Goal: Task Accomplishment & Management: Complete application form

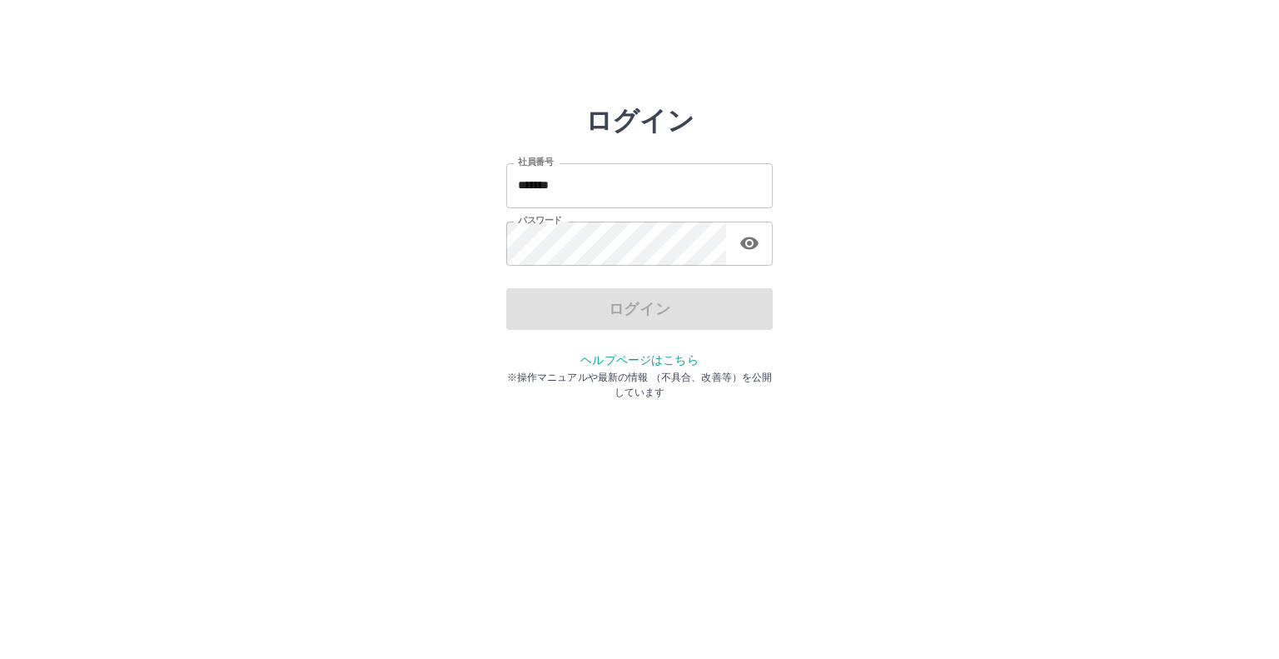
click at [679, 198] on input "*******" at bounding box center [639, 185] width 267 height 44
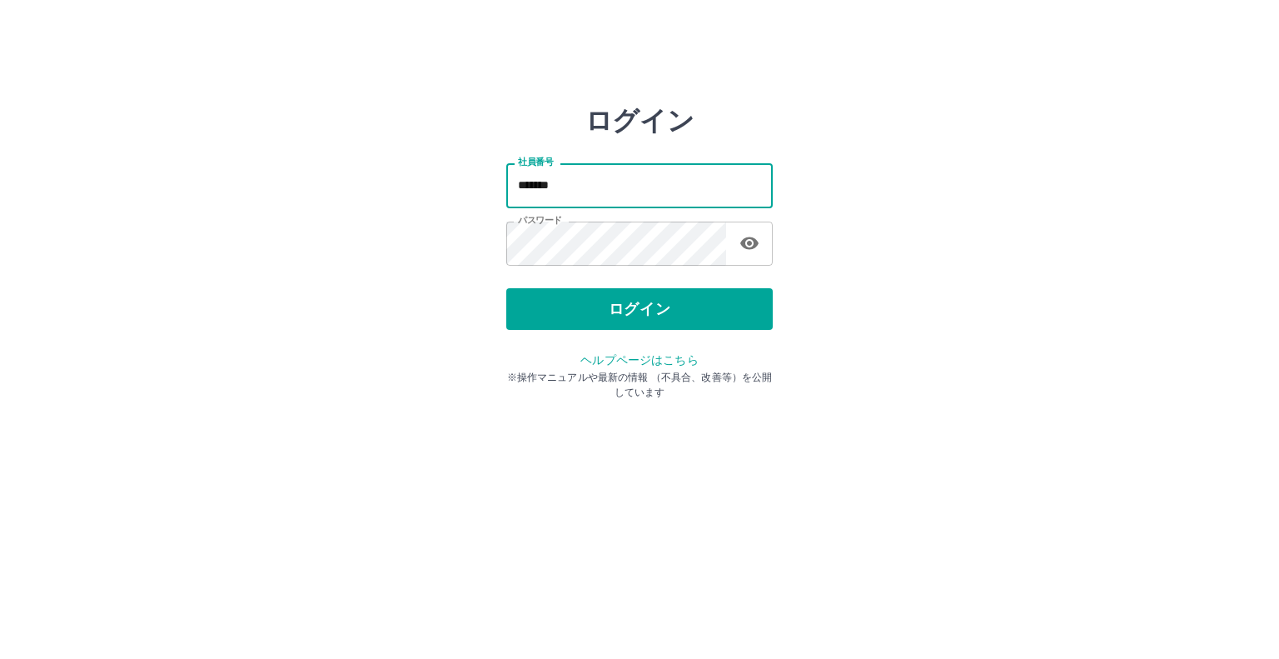
type input "*******"
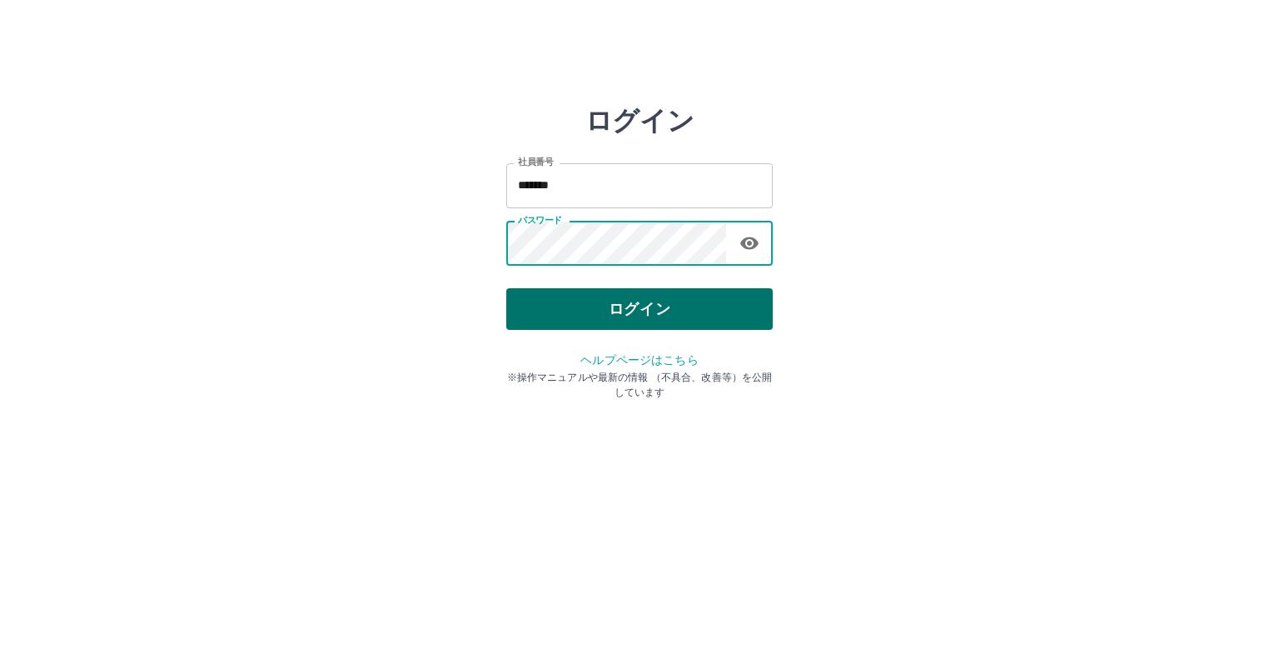
click at [673, 318] on button "ログイン" at bounding box center [639, 309] width 267 height 42
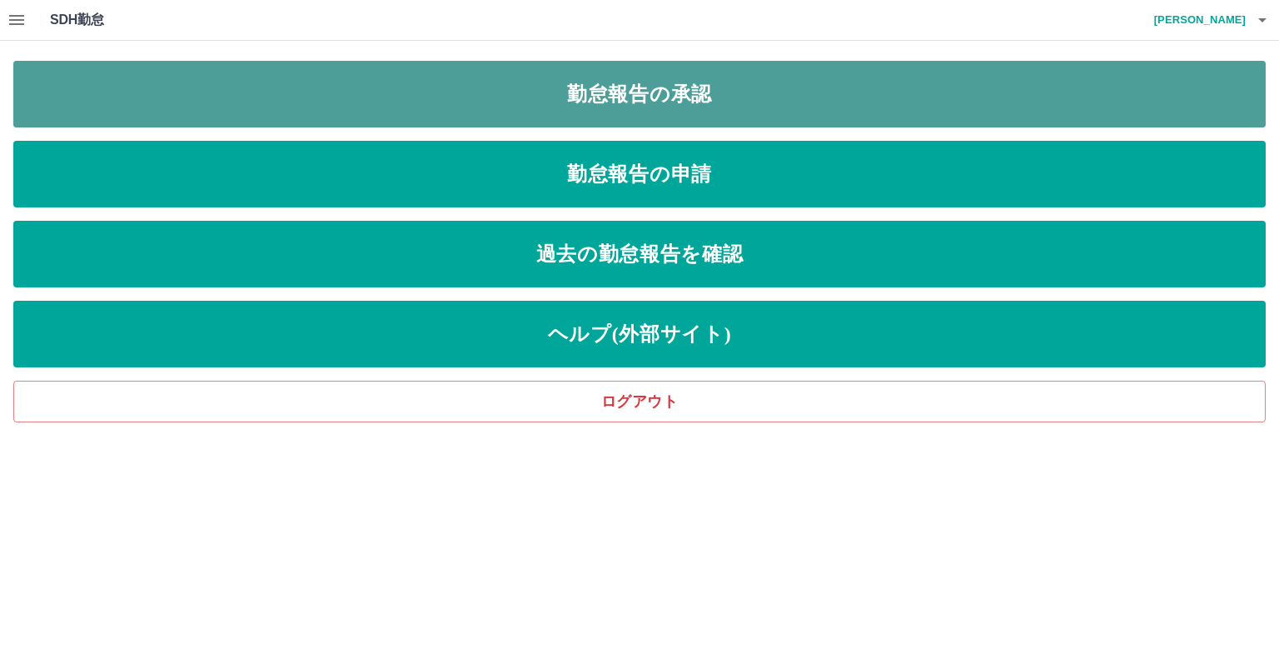
click at [691, 101] on link "勤怠報告の承認" at bounding box center [639, 94] width 1253 height 67
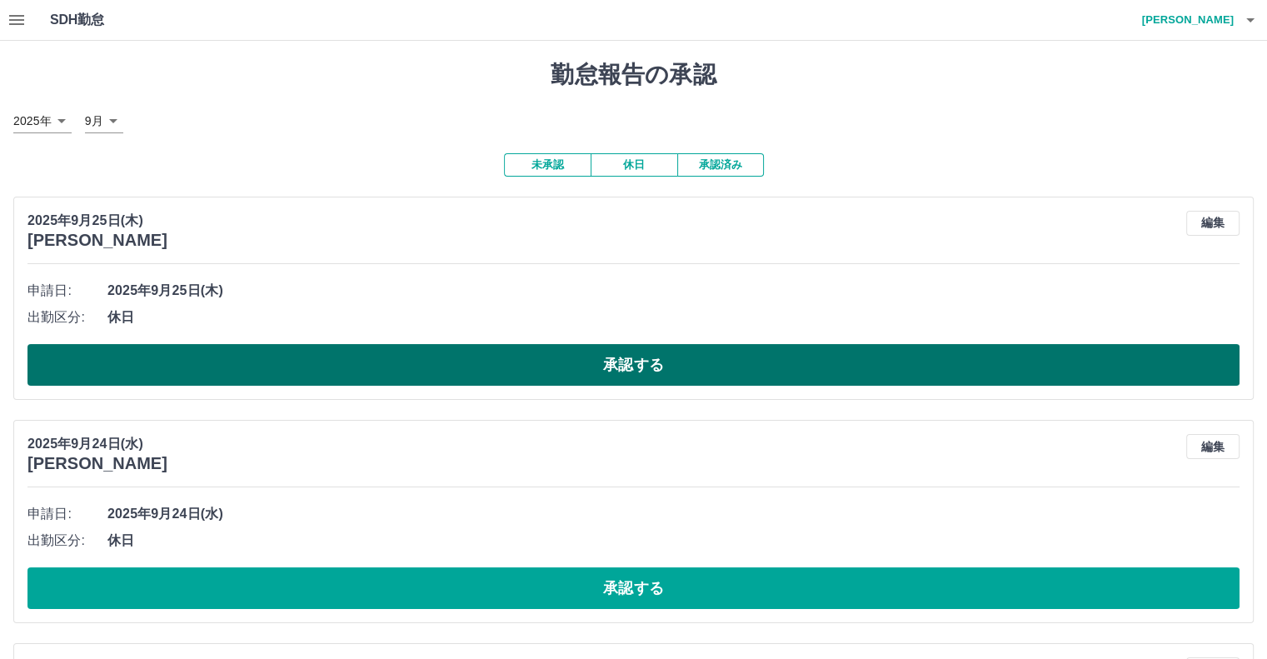
click at [449, 386] on button "承認する" at bounding box center [633, 365] width 1212 height 42
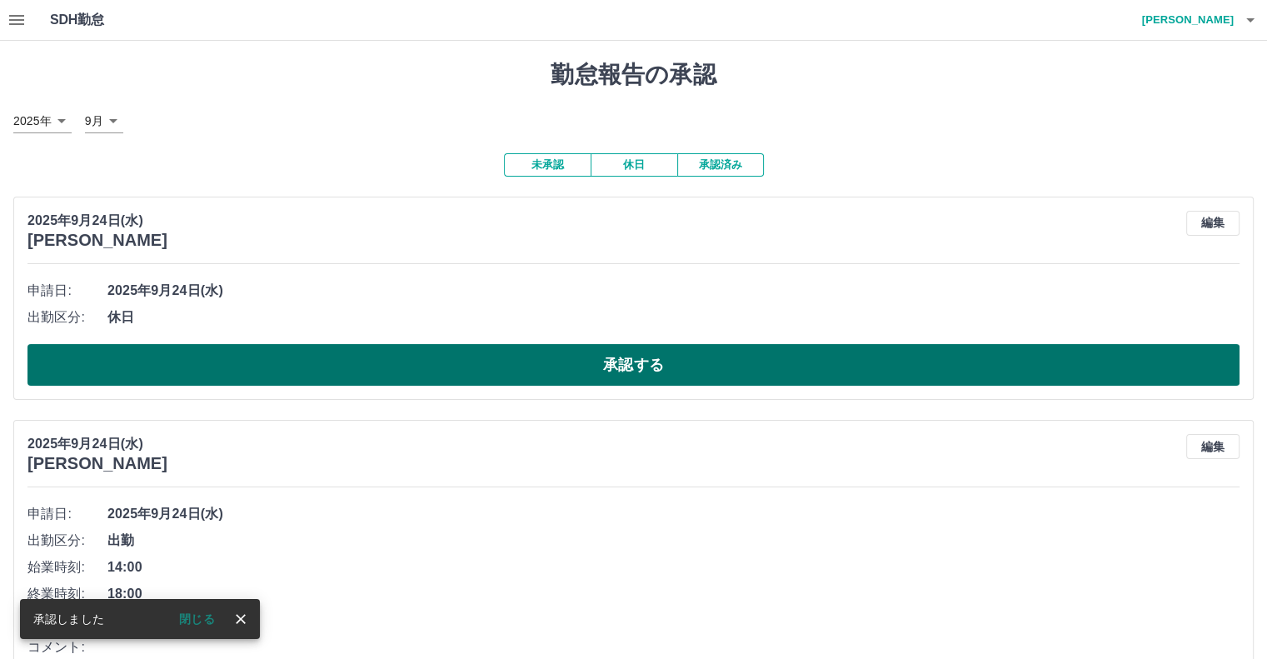
click at [509, 386] on button "承認する" at bounding box center [633, 365] width 1212 height 42
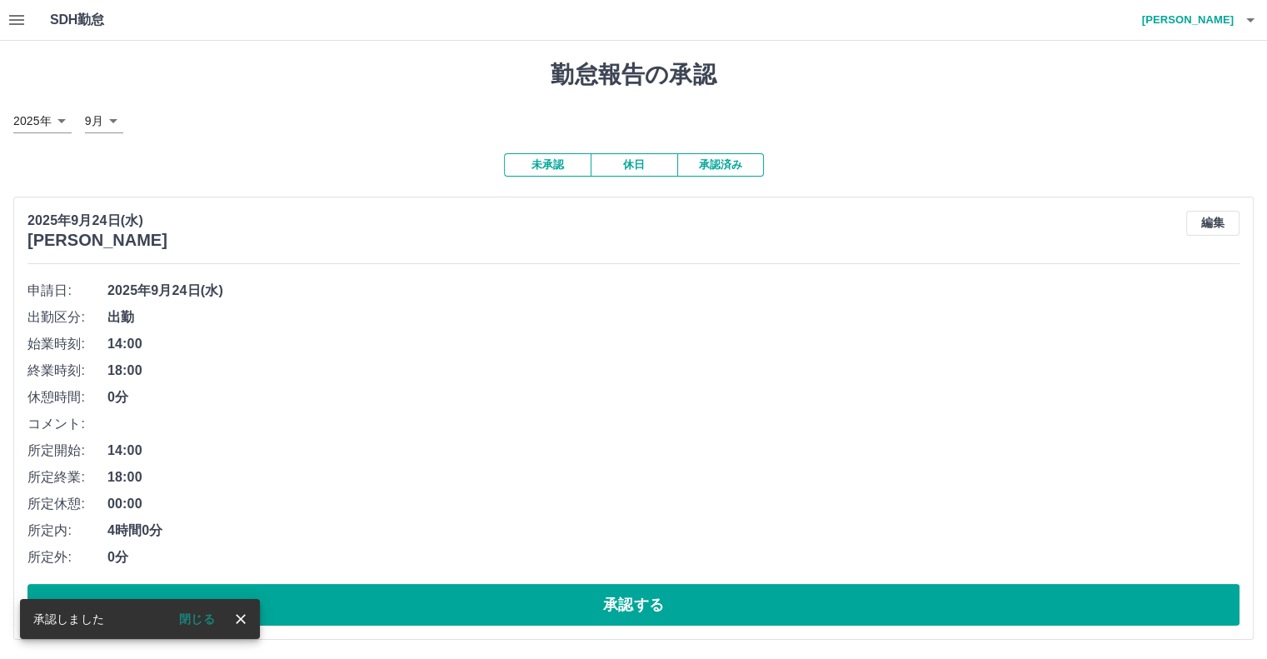
scroll to position [167, 0]
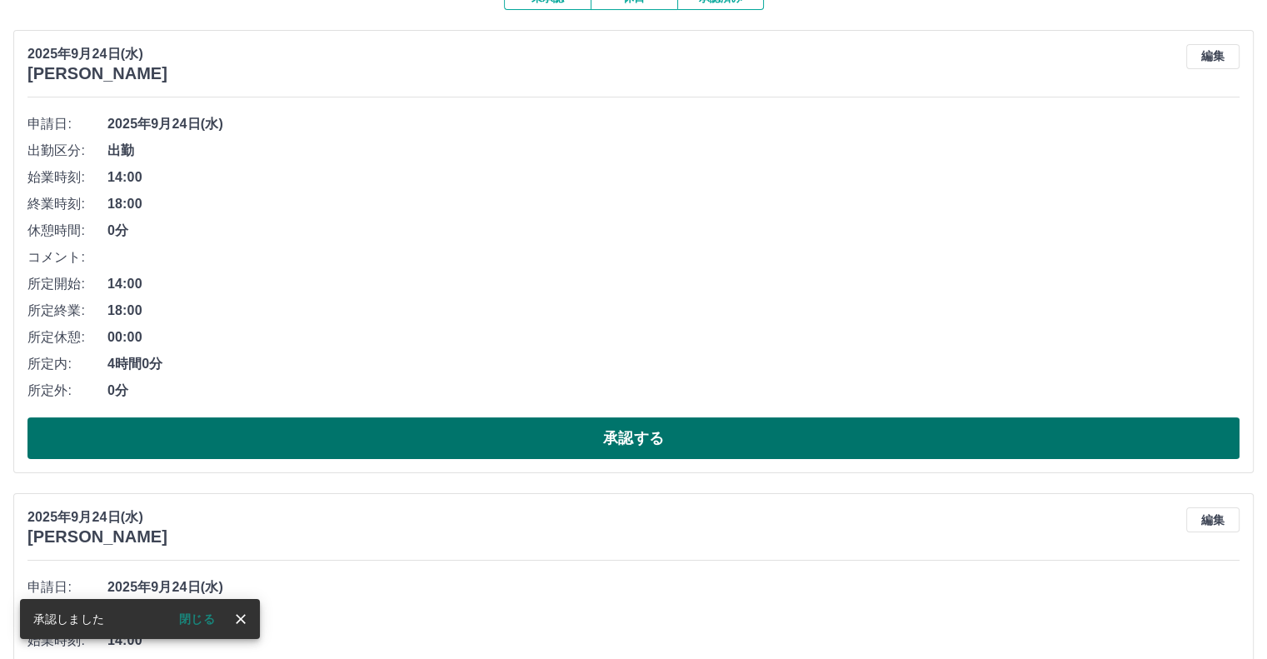
click at [576, 459] on button "承認する" at bounding box center [633, 438] width 1212 height 42
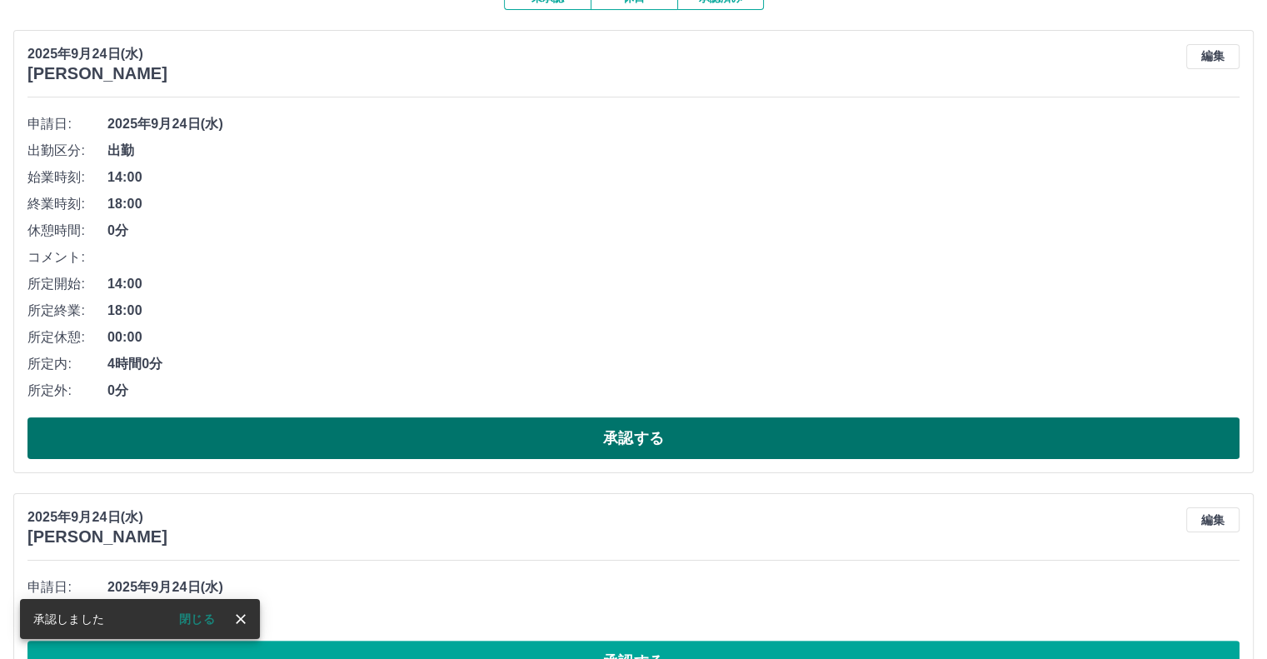
click at [556, 459] on button "承認する" at bounding box center [633, 438] width 1212 height 42
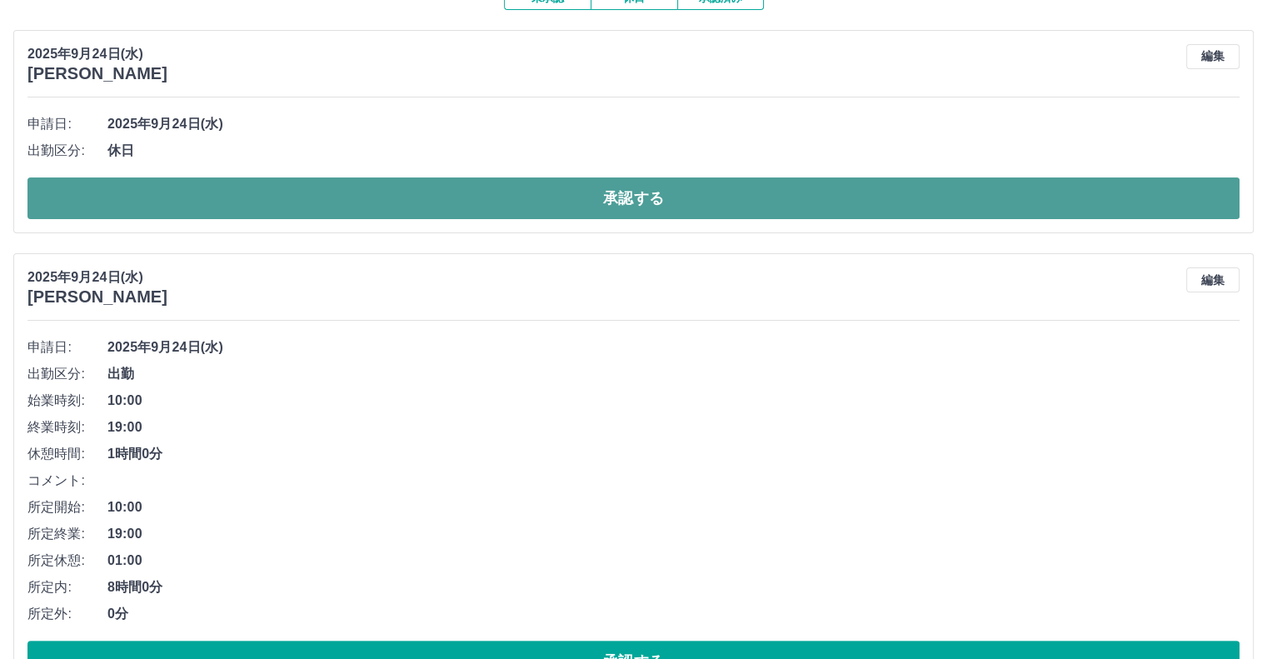
click at [621, 206] on button "承認する" at bounding box center [633, 198] width 1212 height 42
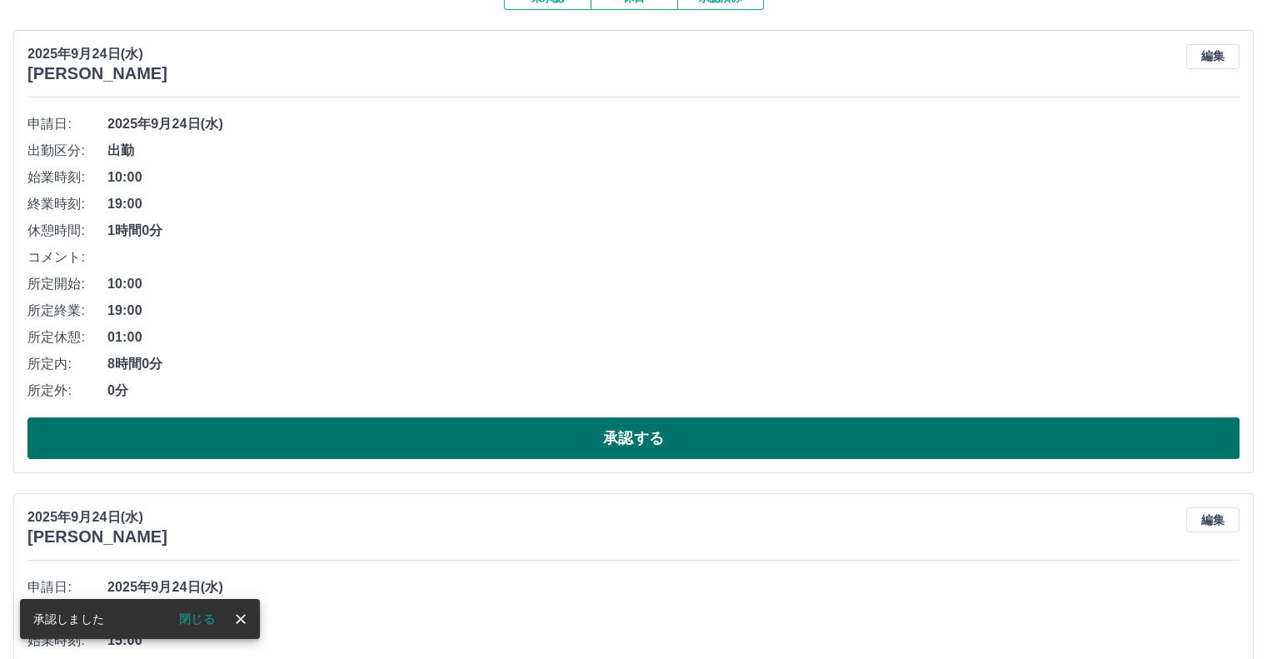
click at [602, 459] on button "承認する" at bounding box center [633, 438] width 1212 height 42
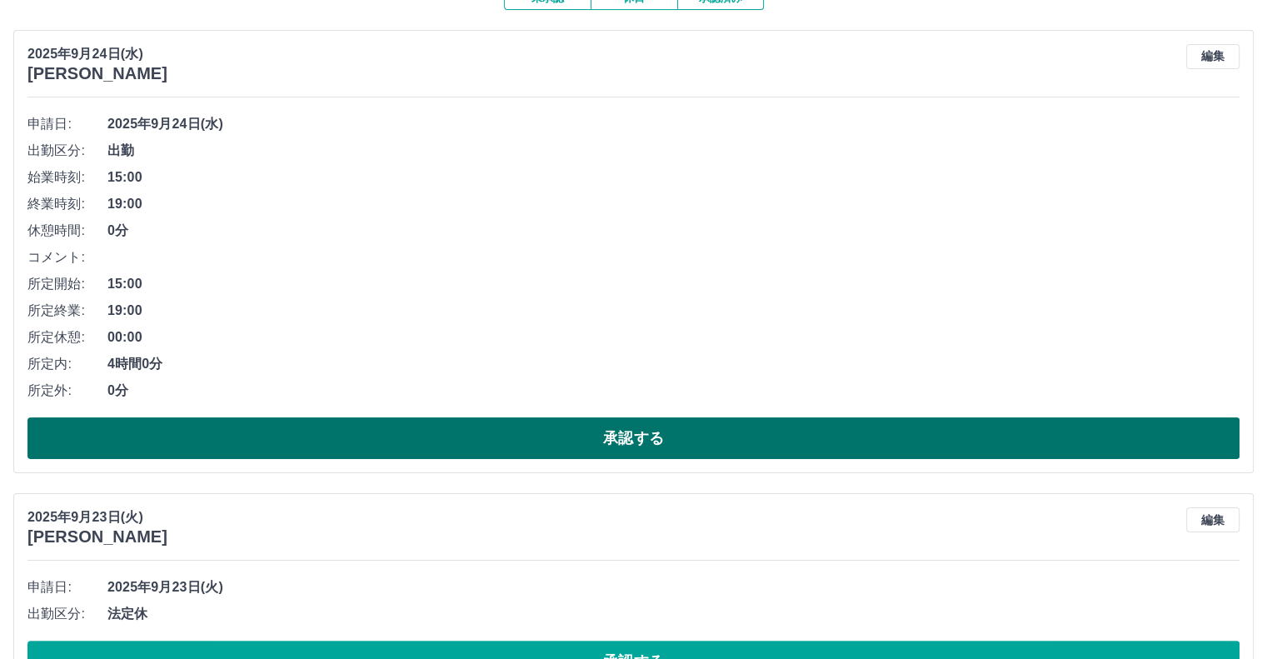
click at [642, 459] on button "承認する" at bounding box center [633, 438] width 1212 height 42
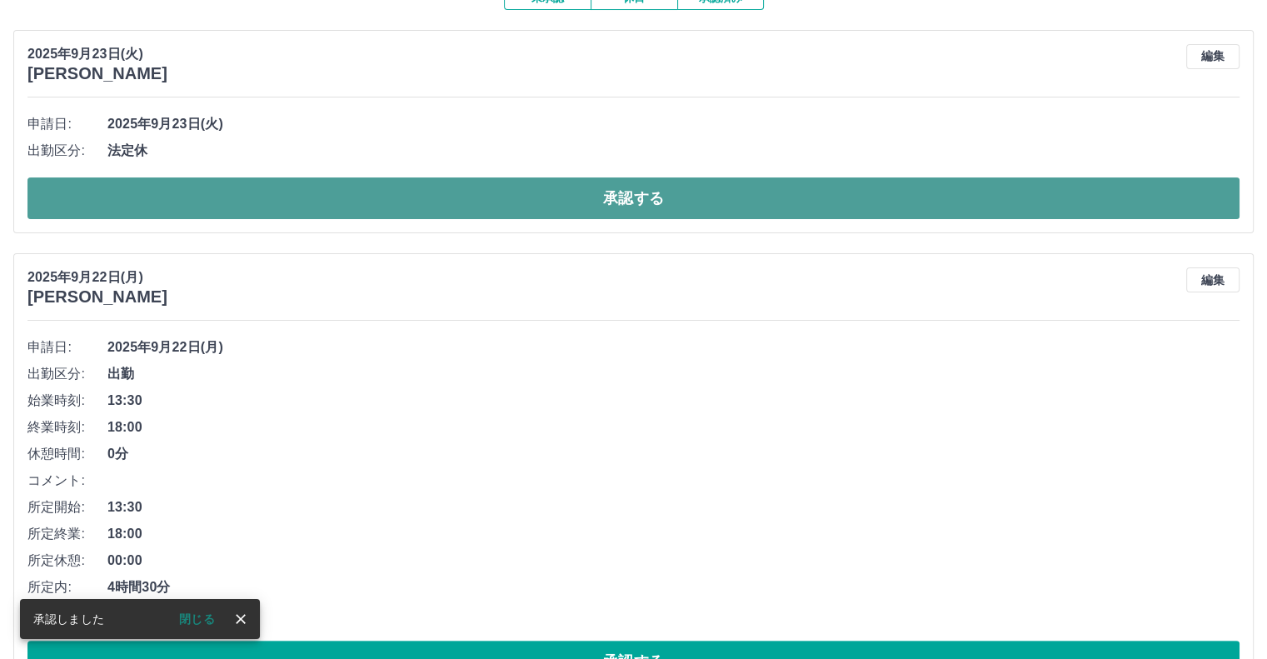
click at [606, 219] on button "承認する" at bounding box center [633, 198] width 1212 height 42
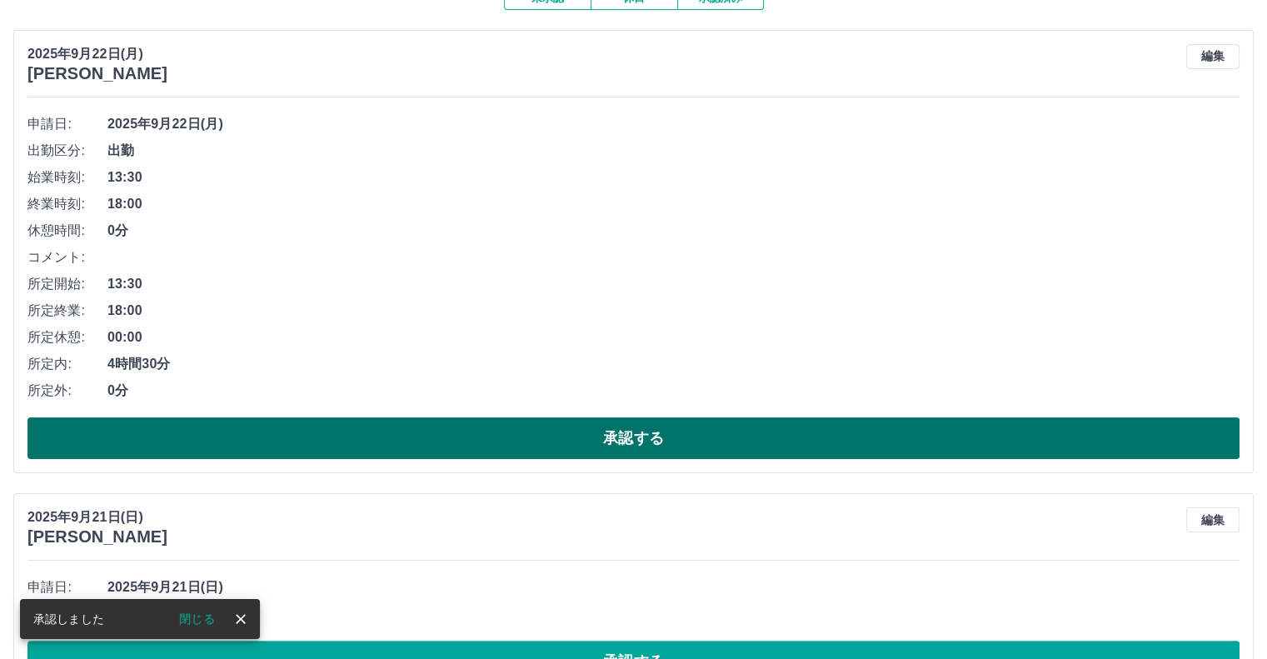
click at [549, 459] on button "承認する" at bounding box center [633, 438] width 1212 height 42
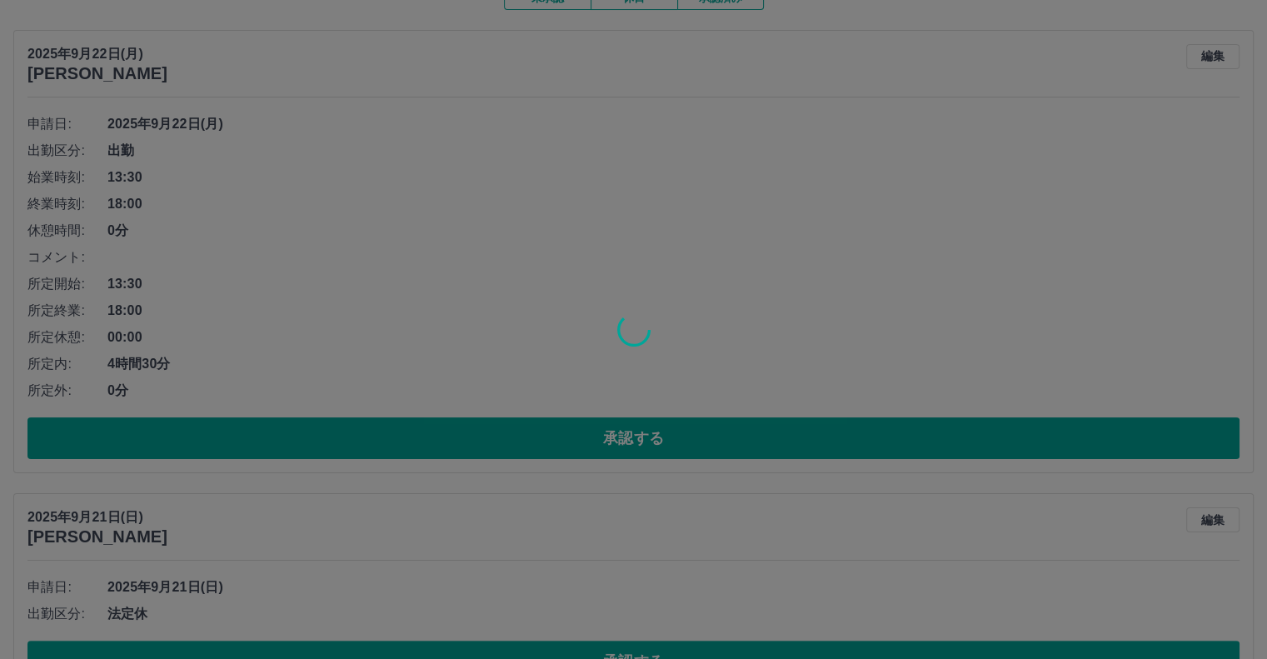
scroll to position [20, 0]
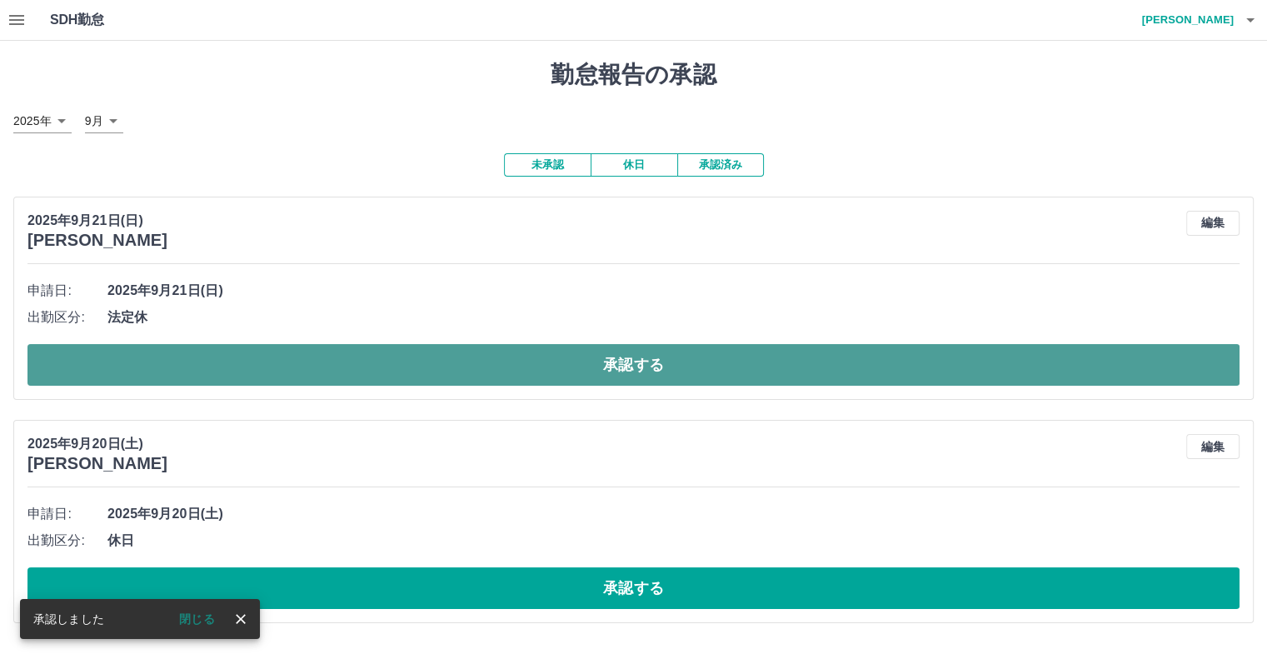
click at [532, 361] on button "承認する" at bounding box center [633, 365] width 1212 height 42
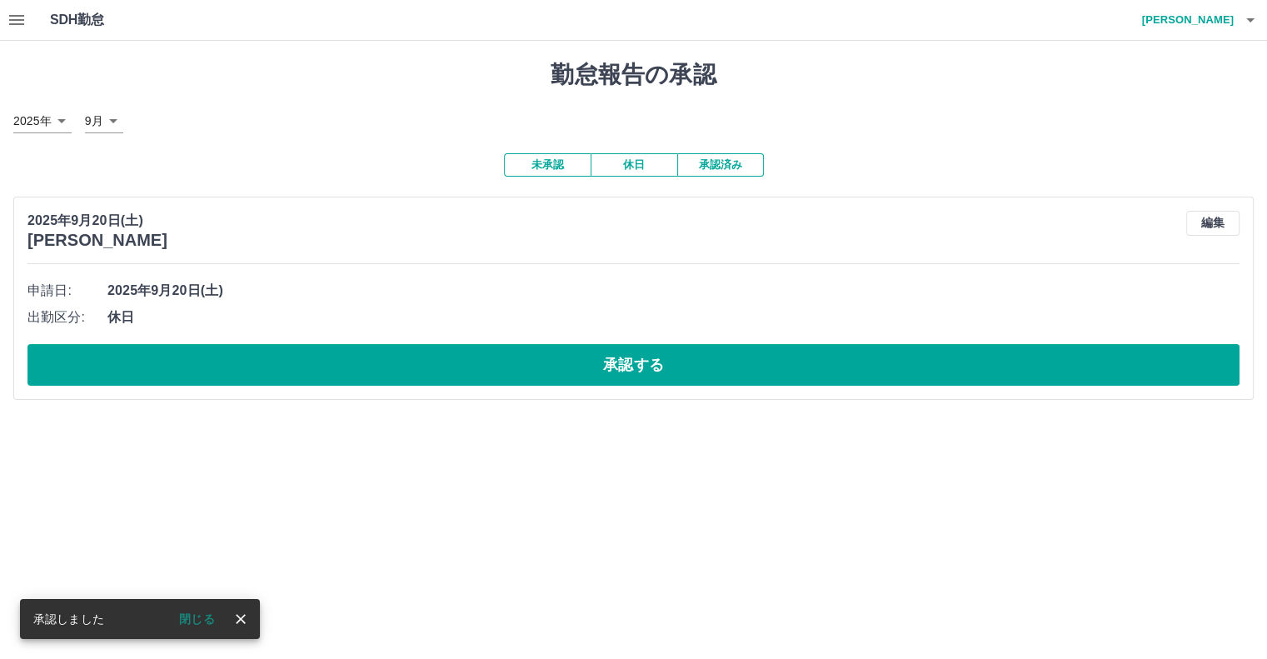
scroll to position [0, 0]
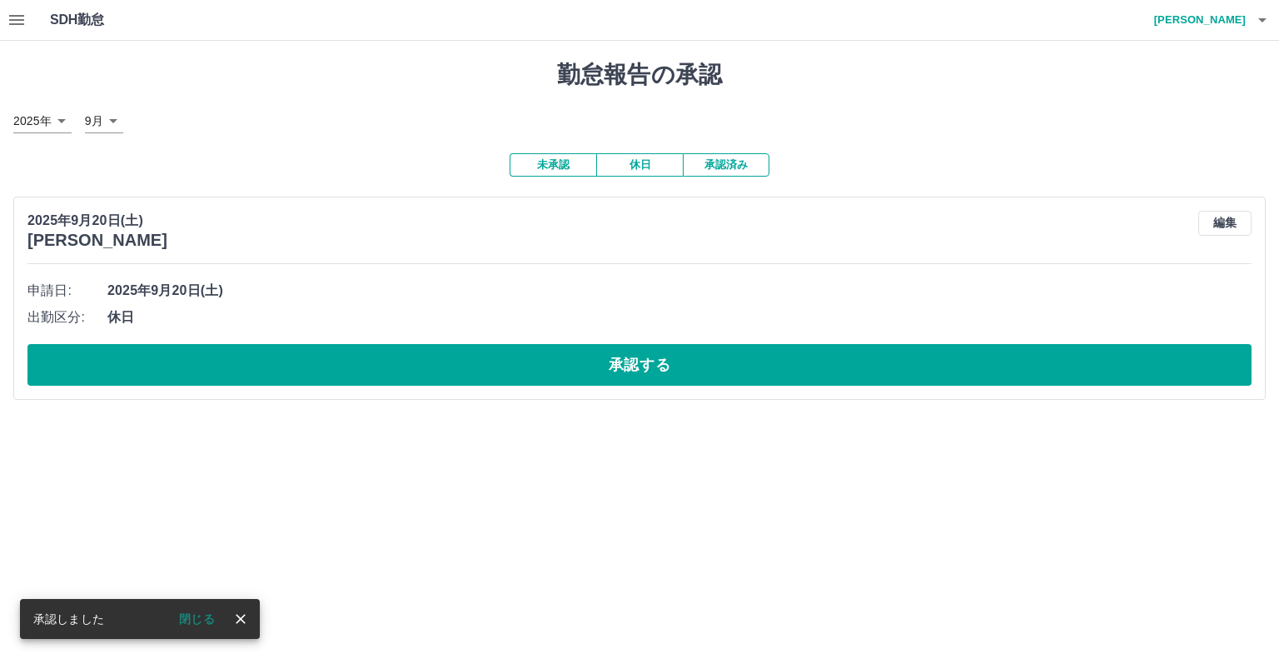
click at [513, 366] on button "承認する" at bounding box center [639, 365] width 1224 height 42
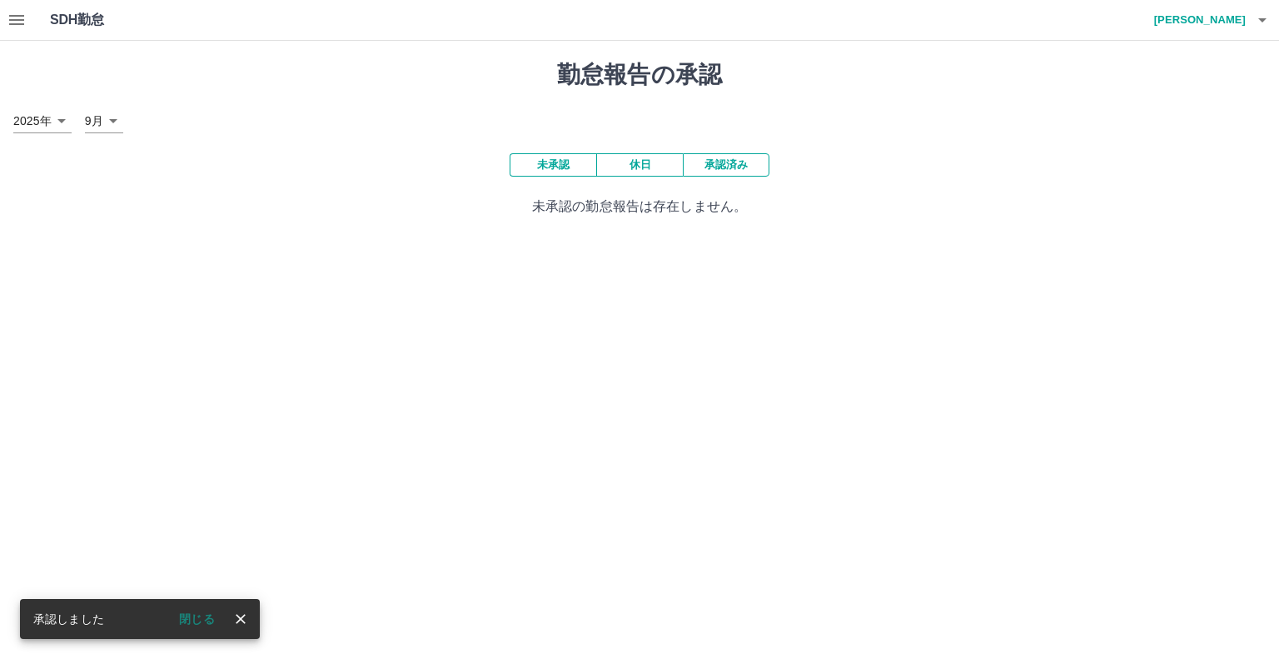
click at [20, 21] on icon "button" at bounding box center [17, 20] width 20 height 20
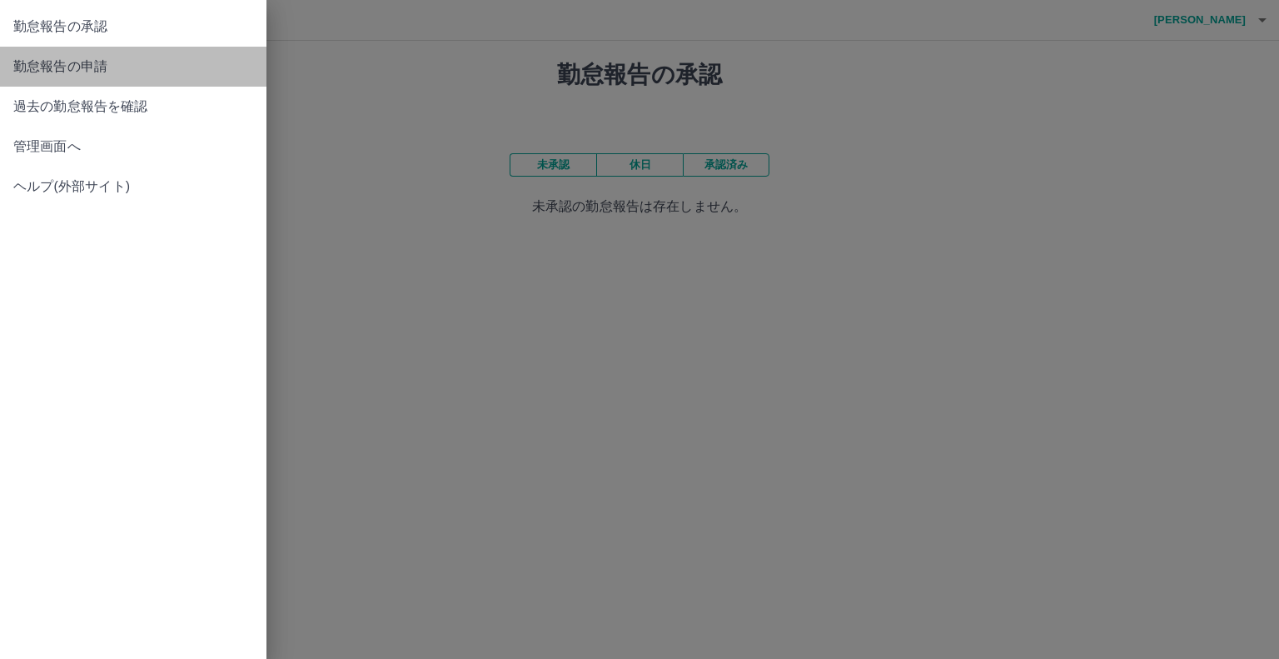
click at [103, 67] on span "勤怠報告の申請" at bounding box center [133, 67] width 240 height 20
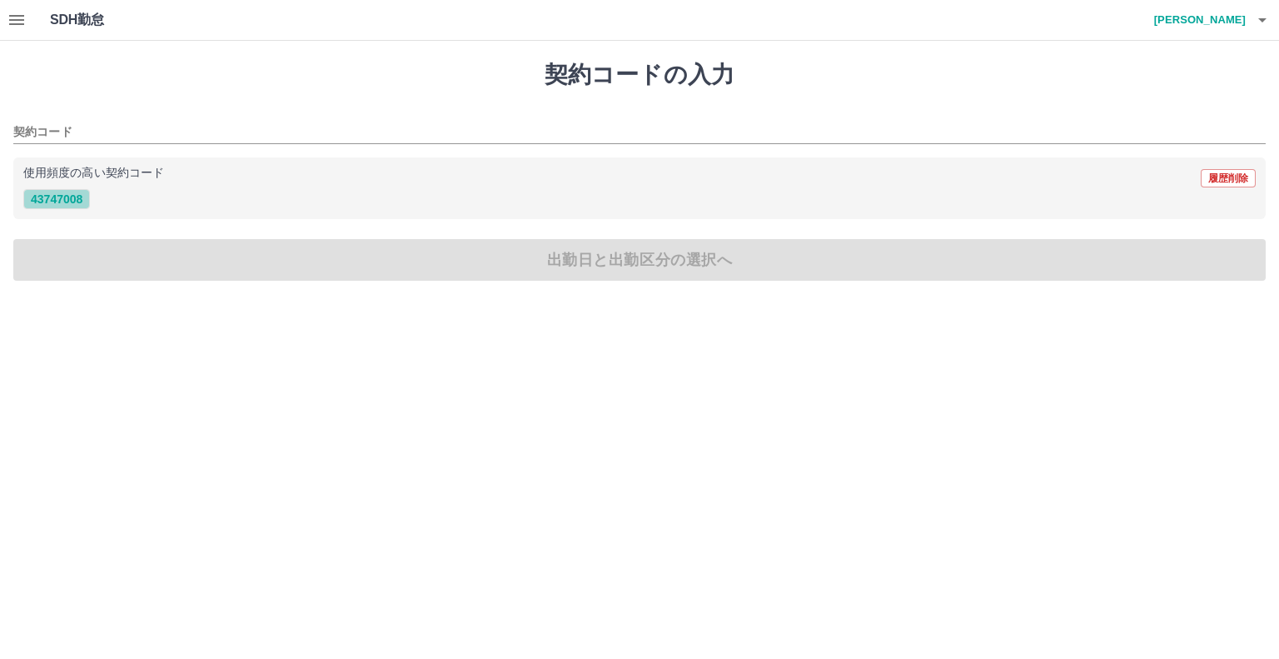
click at [52, 202] on button "43747008" at bounding box center [56, 199] width 67 height 20
type input "********"
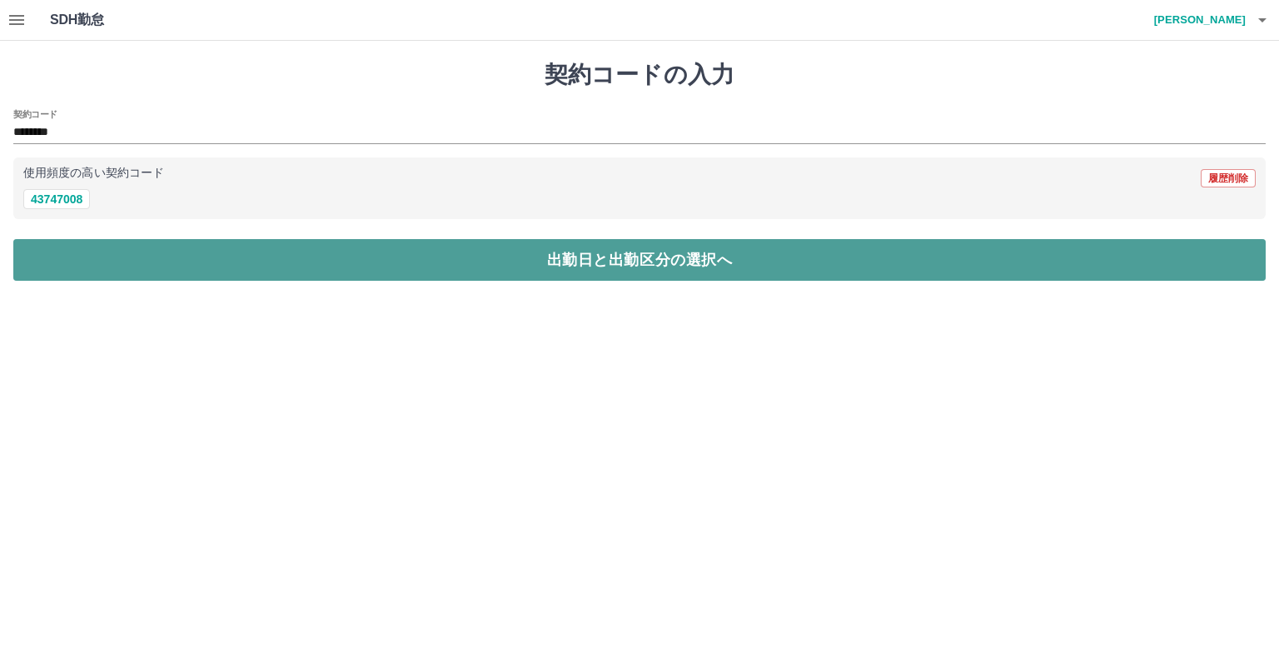
click at [112, 250] on button "出勤日と出勤区分の選択へ" at bounding box center [639, 260] width 1253 height 42
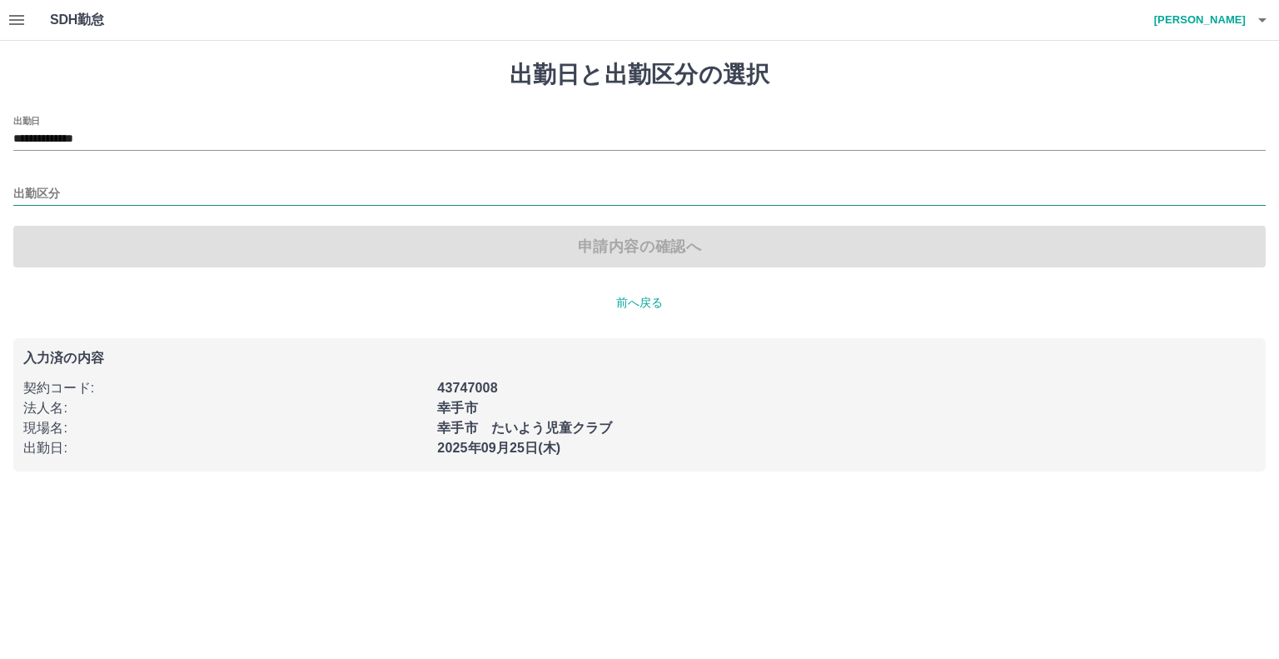
click at [60, 192] on input "出勤区分" at bounding box center [639, 194] width 1253 height 21
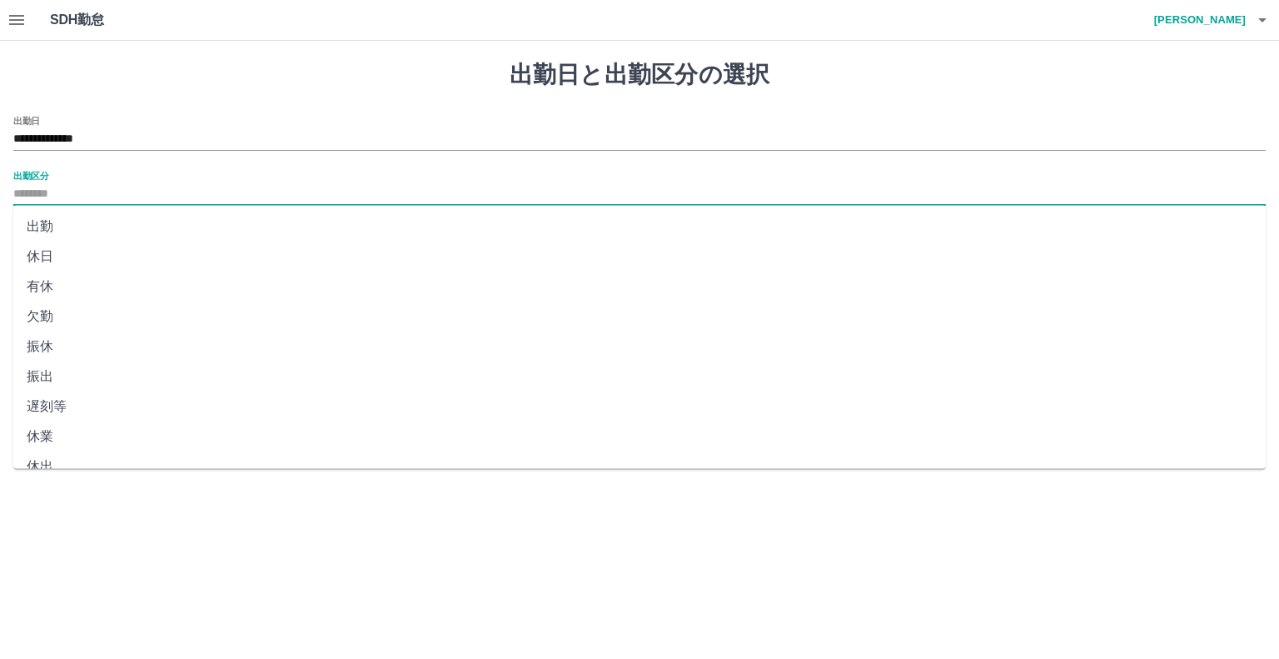
click at [75, 227] on li "出勤" at bounding box center [639, 227] width 1253 height 30
type input "**"
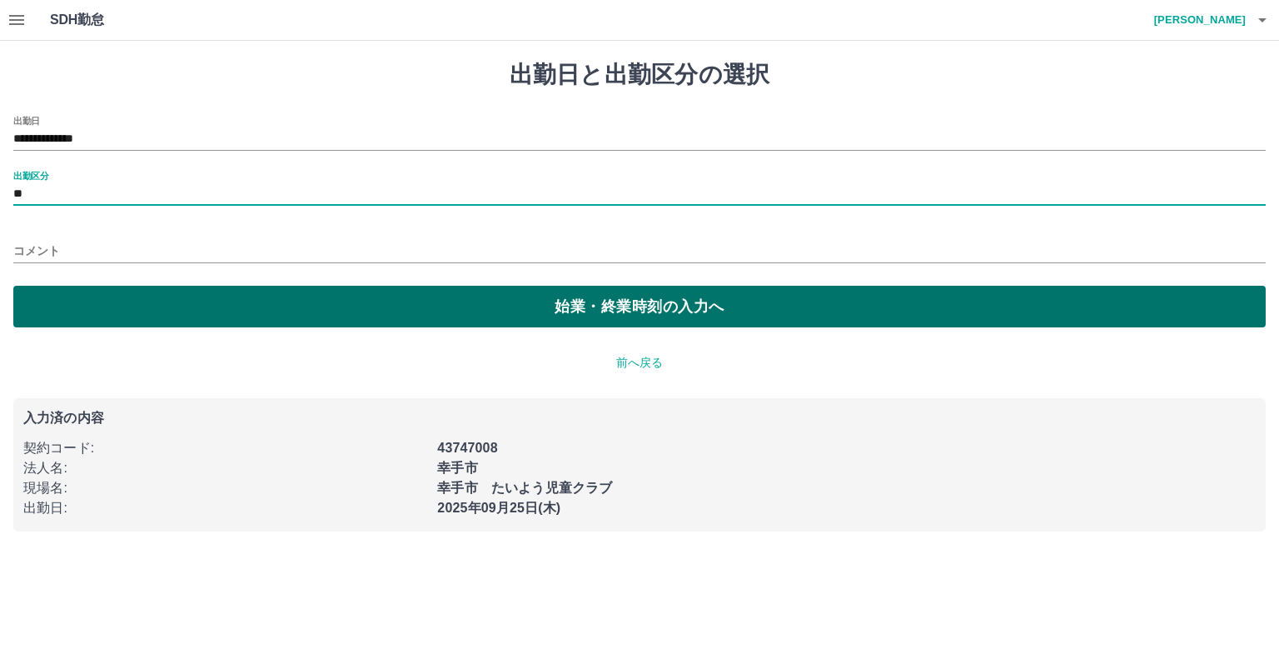
click at [74, 293] on button "始業・終業時刻の入力へ" at bounding box center [639, 307] width 1253 height 42
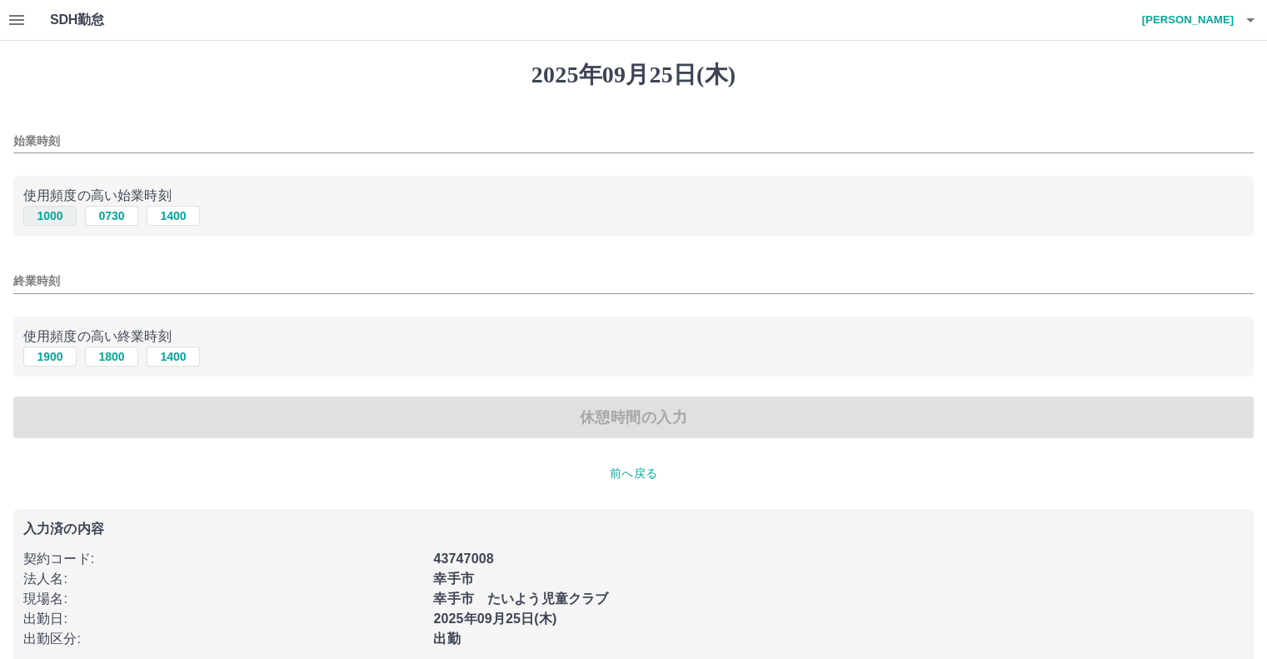
click at [53, 225] on button "1000" at bounding box center [49, 216] width 53 height 20
type input "****"
click at [57, 366] on button "1900" at bounding box center [49, 356] width 53 height 20
type input "****"
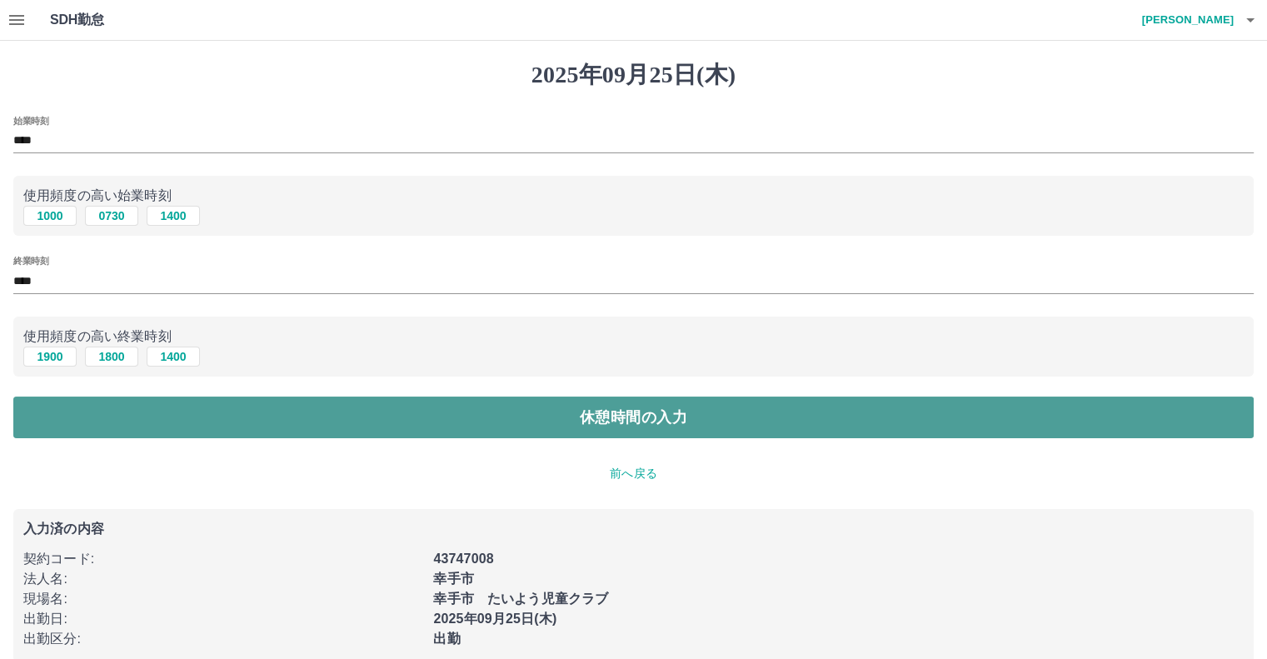
click at [118, 429] on button "休憩時間の入力" at bounding box center [633, 417] width 1240 height 42
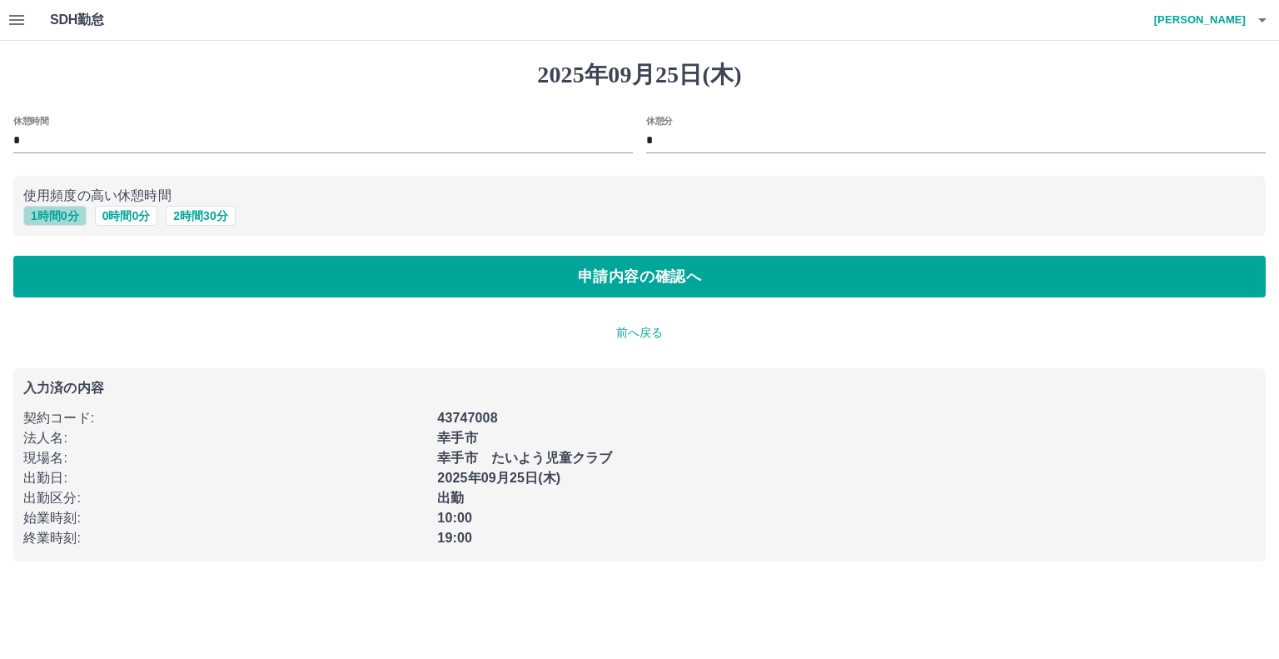
click at [62, 226] on button "1 時間 0 分" at bounding box center [54, 216] width 63 height 20
type input "*"
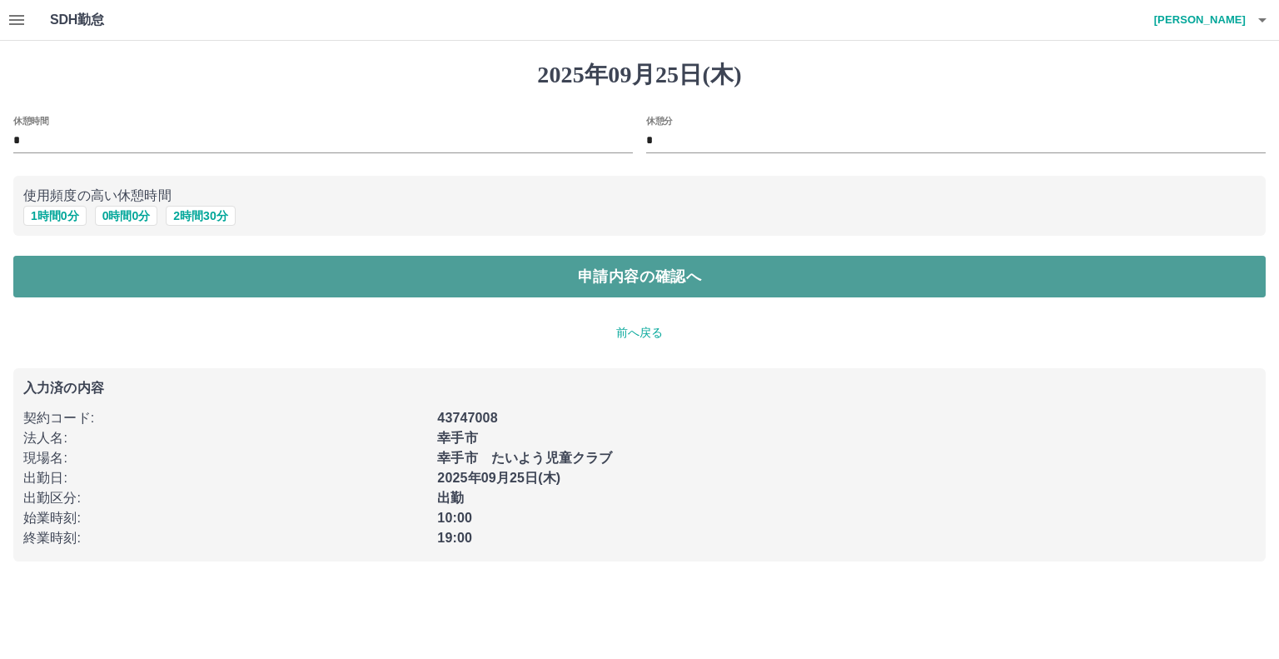
drag, startPoint x: 102, startPoint y: 297, endPoint x: 113, endPoint y: 302, distance: 12.3
click at [103, 297] on button "申請内容の確認へ" at bounding box center [639, 277] width 1253 height 42
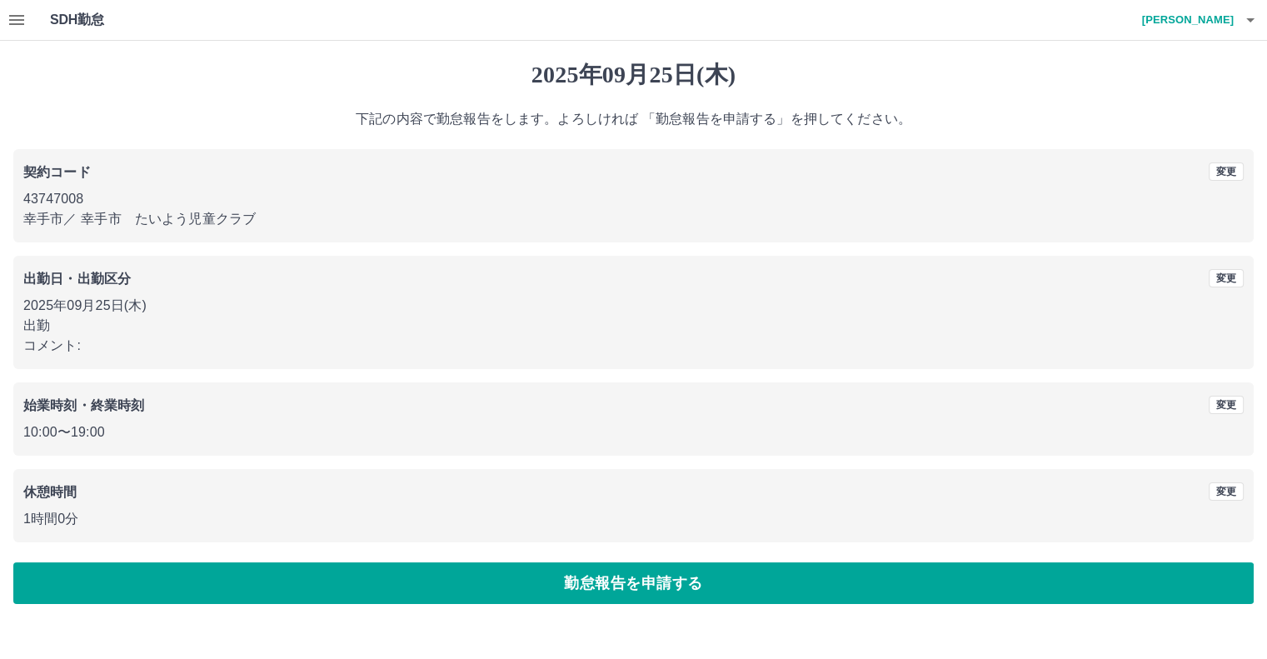
scroll to position [24, 0]
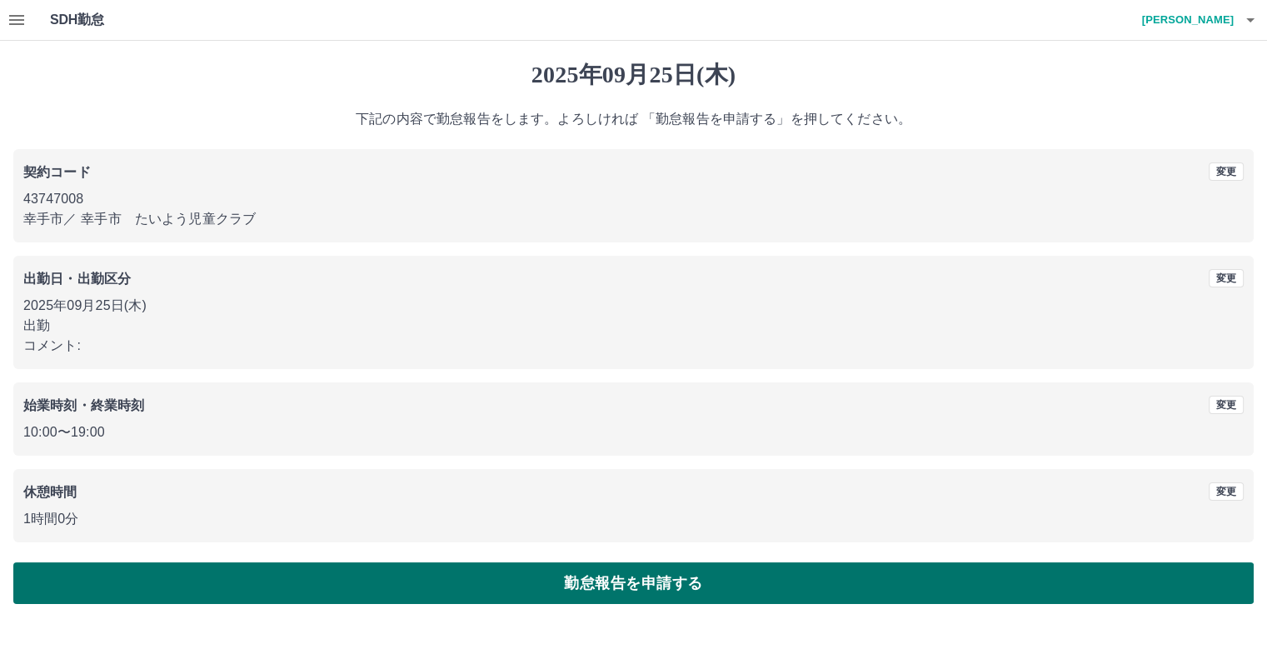
click at [620, 604] on button "勤怠報告を申請する" at bounding box center [633, 583] width 1240 height 42
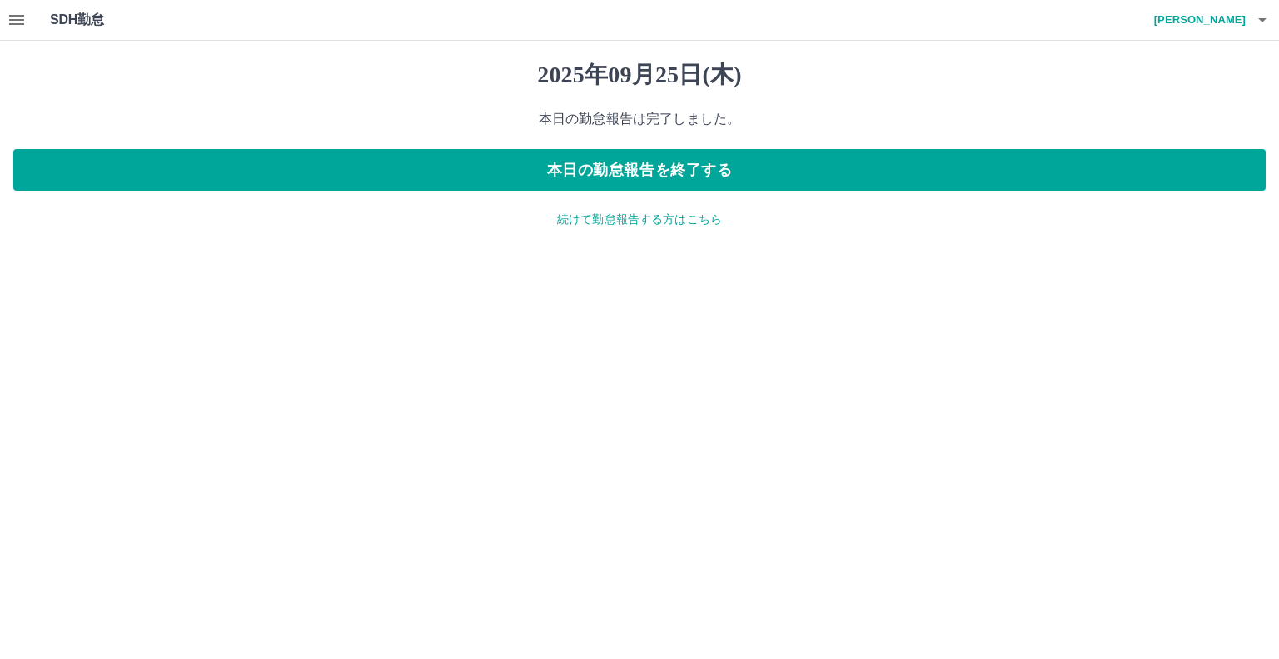
click at [9, 22] on icon "button" at bounding box center [17, 20] width 20 height 20
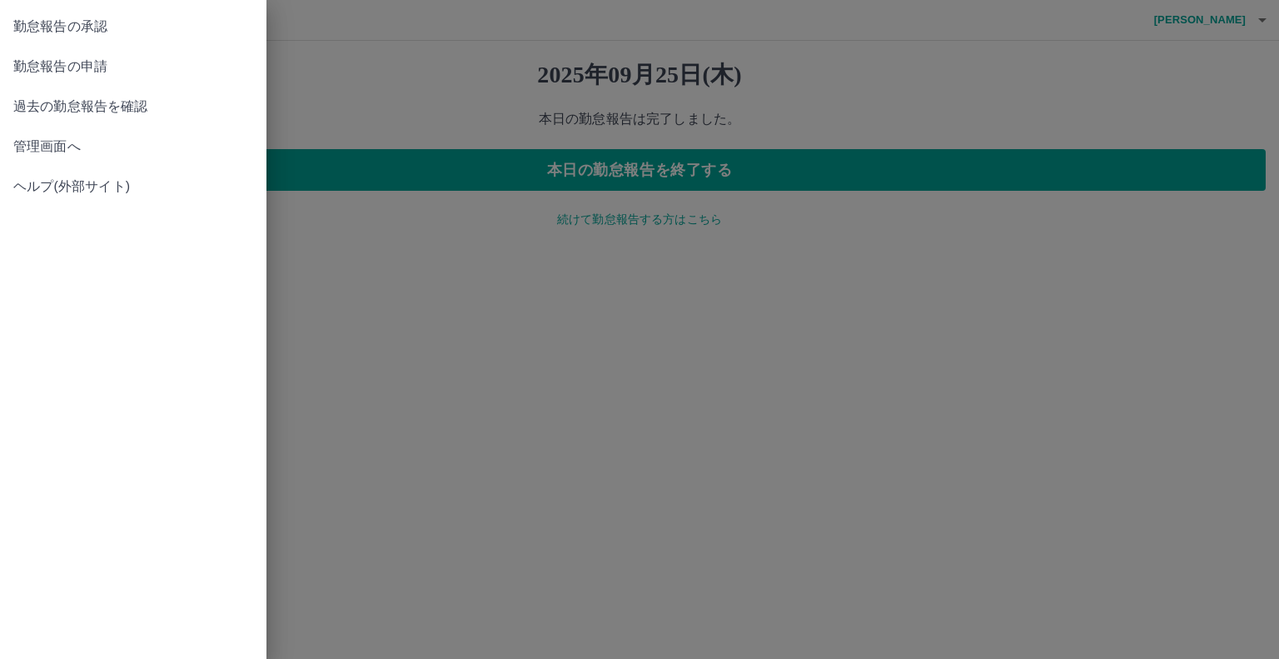
click at [68, 34] on span "勤怠報告の承認" at bounding box center [133, 27] width 240 height 20
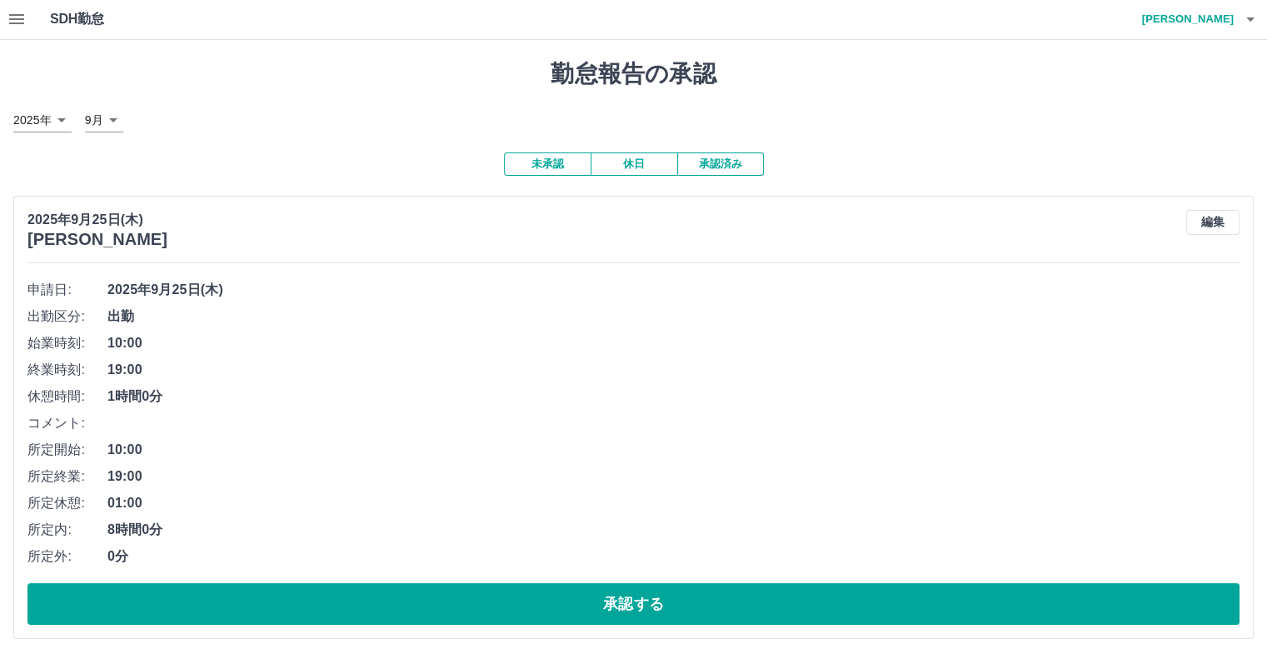
scroll to position [67, 0]
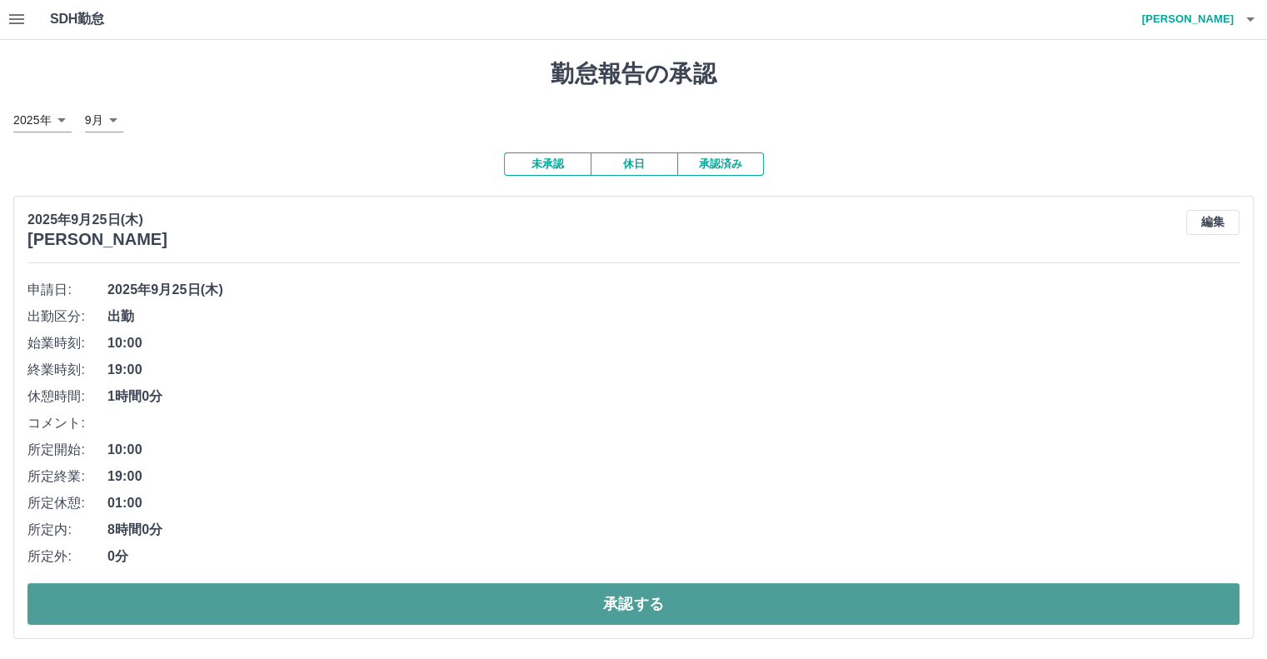
click at [636, 611] on button "承認する" at bounding box center [633, 604] width 1212 height 42
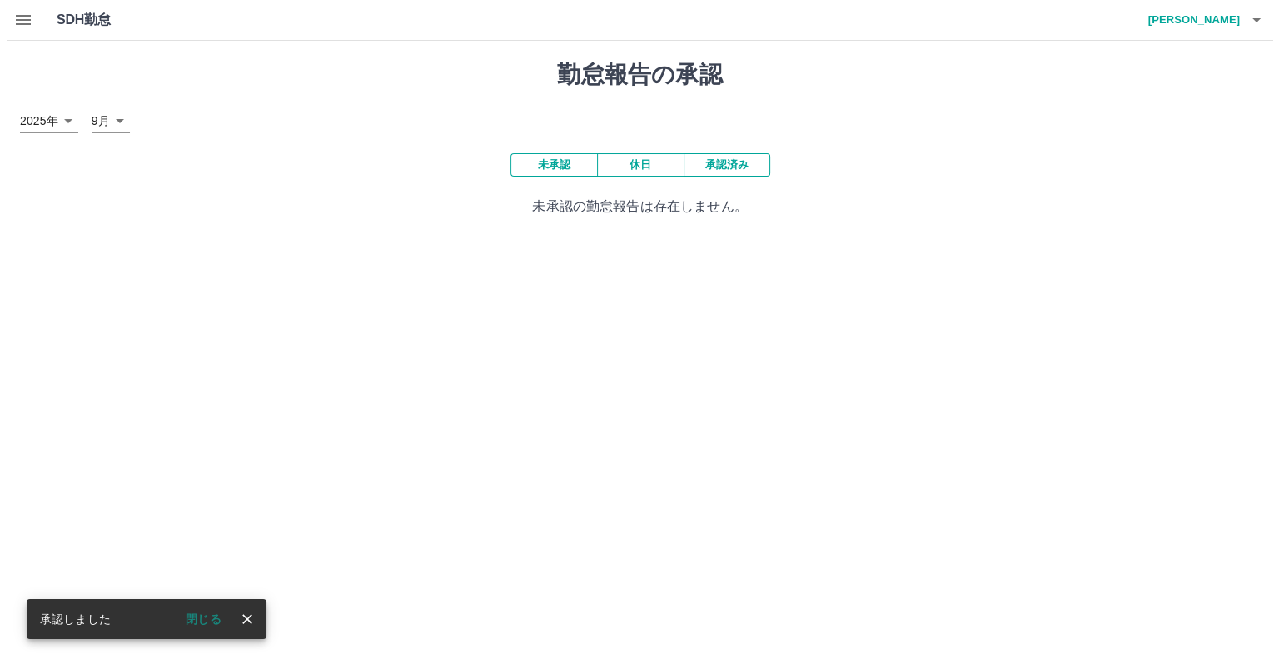
scroll to position [0, 0]
click at [1246, 27] on button "button" at bounding box center [1262, 20] width 33 height 40
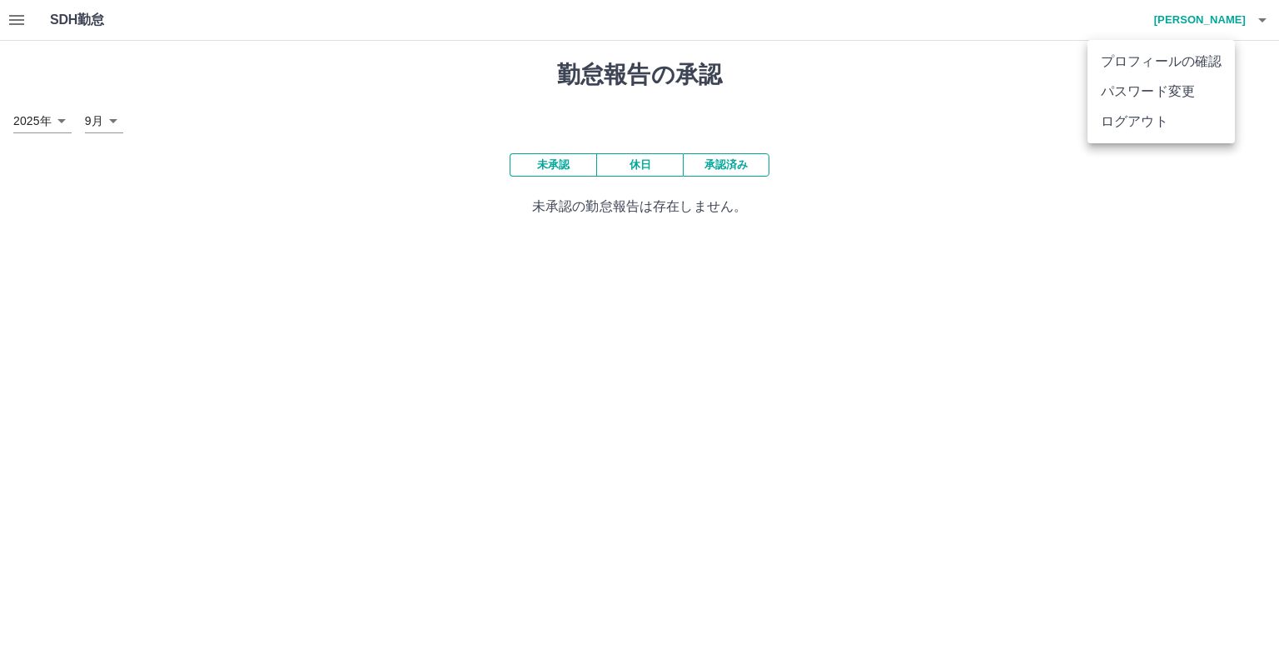
click at [1189, 134] on li "ログアウト" at bounding box center [1161, 122] width 147 height 30
